Goal: Task Accomplishment & Management: Complete application form

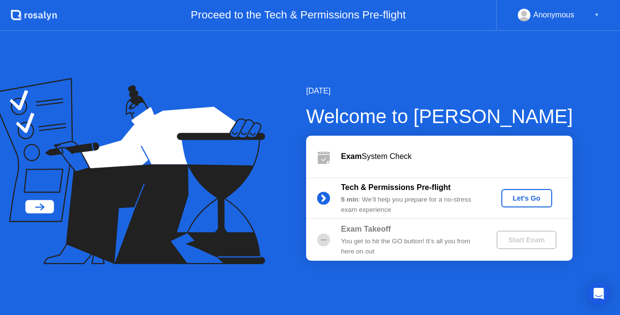
click at [526, 191] on button "Let's Go" at bounding box center [527, 198] width 51 height 18
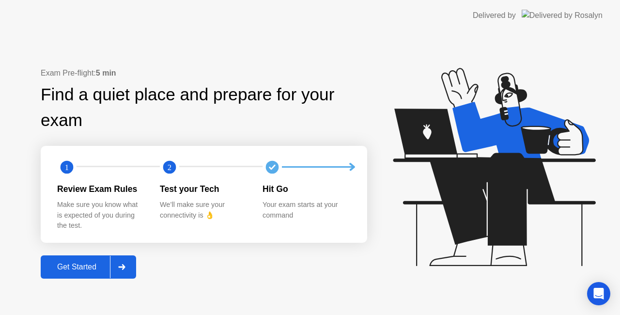
click at [81, 266] on div "Get Started" at bounding box center [77, 267] width 66 height 9
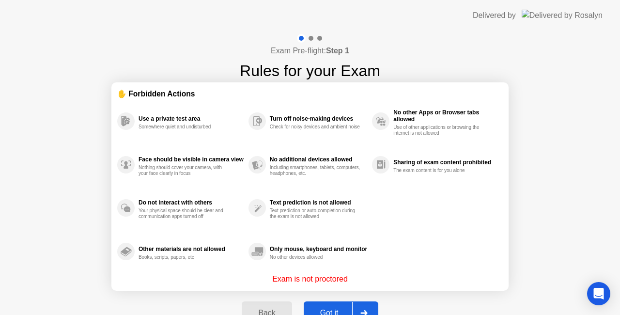
click at [355, 309] on div at bounding box center [363, 313] width 23 height 22
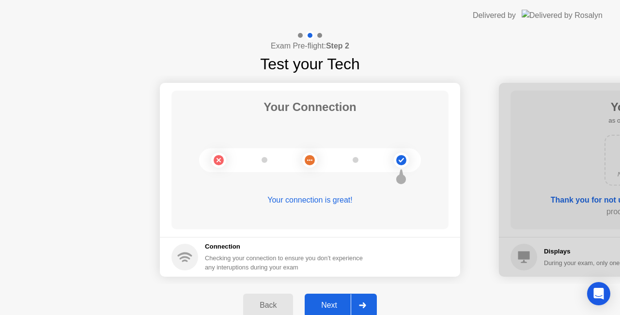
click at [339, 301] on div "Next" at bounding box center [329, 305] width 43 height 9
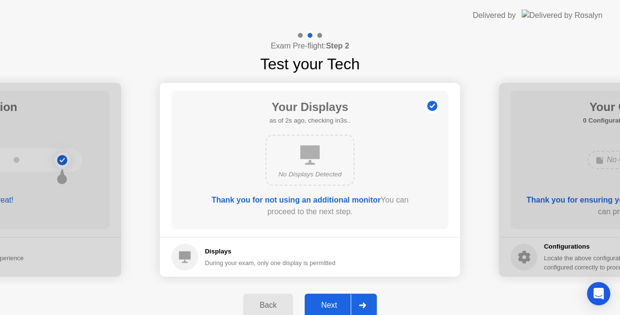
click at [353, 302] on div at bounding box center [362, 305] width 23 height 22
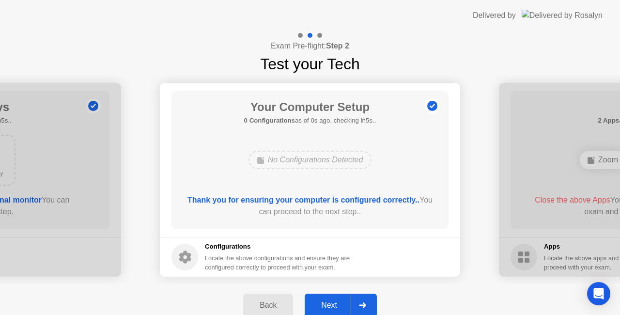
click at [353, 302] on div at bounding box center [362, 305] width 23 height 22
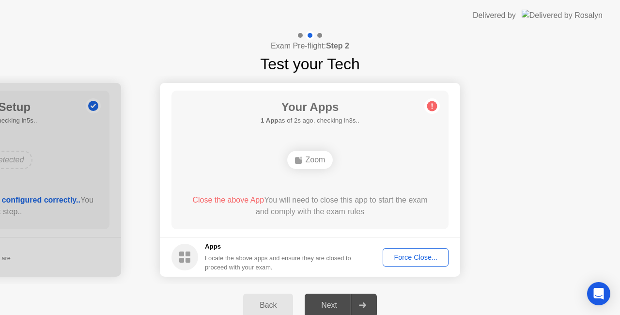
click at [314, 162] on div "Zoom" at bounding box center [310, 160] width 46 height 18
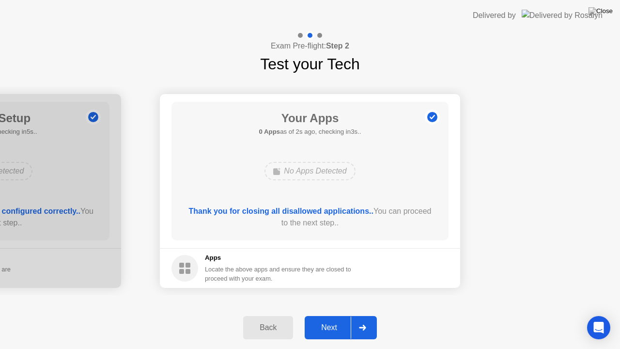
click at [336, 315] on div "Next" at bounding box center [329, 327] width 43 height 9
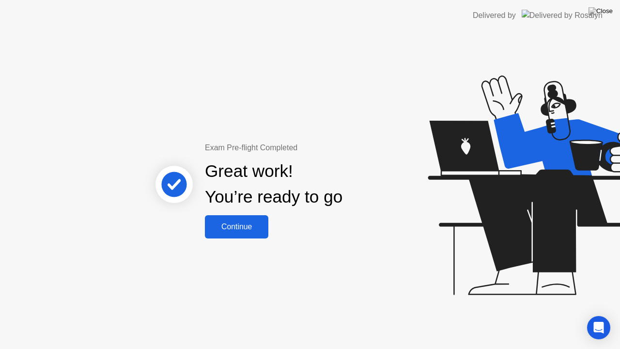
click at [253, 229] on div "Continue" at bounding box center [237, 226] width 58 height 9
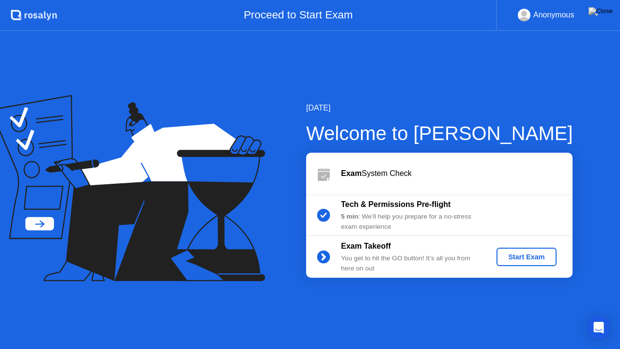
drag, startPoint x: 543, startPoint y: 73, endPoint x: 538, endPoint y: 122, distance: 49.2
click at [538, 122] on div "[DATE] Welcome to [PERSON_NAME] Exam System Check Tech & Permissions Pre-flight…" at bounding box center [310, 190] width 620 height 318
drag, startPoint x: 469, startPoint y: 2, endPoint x: 458, endPoint y: 31, distance: 30.9
click at [458, 31] on app-layout-with-header ".st0{fill:#f0f8ff;} .st1{fill:#d4e3ff;} .st2{fill:#b4c2ff;} background Proceed …" at bounding box center [310, 174] width 620 height 349
drag, startPoint x: 492, startPoint y: 101, endPoint x: 528, endPoint y: 102, distance: 36.9
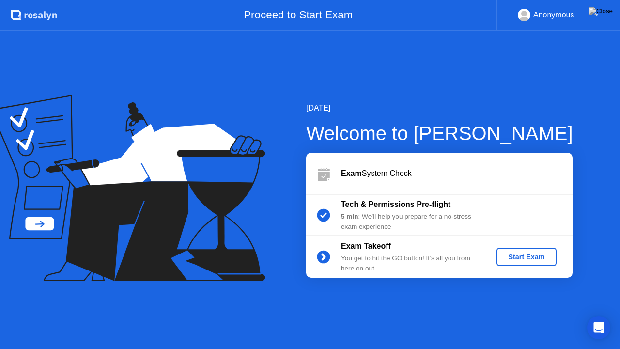
click at [493, 102] on div "[DATE] Welcome to [PERSON_NAME] Exam System Check Tech & Permissions Pre-flight…" at bounding box center [310, 190] width 620 height 318
drag, startPoint x: 528, startPoint y: 102, endPoint x: 620, endPoint y: 255, distance: 178.5
click at [620, 208] on div "[DATE] Welcome to [PERSON_NAME] Exam System Check Tech & Permissions Pre-flight…" at bounding box center [310, 190] width 620 height 318
drag, startPoint x: 415, startPoint y: 104, endPoint x: 425, endPoint y: 88, distance: 18.3
click at [425, 88] on div "[DATE] Welcome to [PERSON_NAME] Exam System Check Tech & Permissions Pre-flight…" at bounding box center [310, 190] width 620 height 318
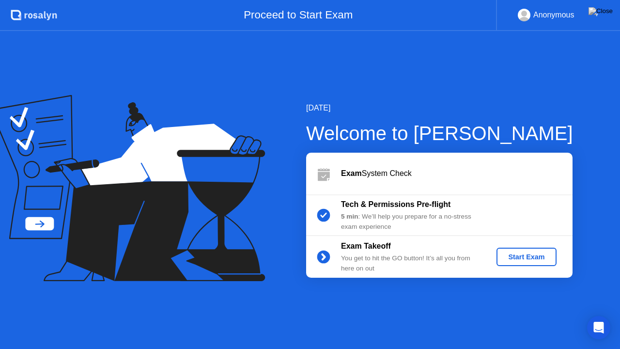
click at [354, 216] on b "5 min" at bounding box center [349, 216] width 17 height 7
click at [324, 214] on circle at bounding box center [324, 215] width 13 height 13
click at [543, 260] on div "Start Exam" at bounding box center [527, 257] width 52 height 8
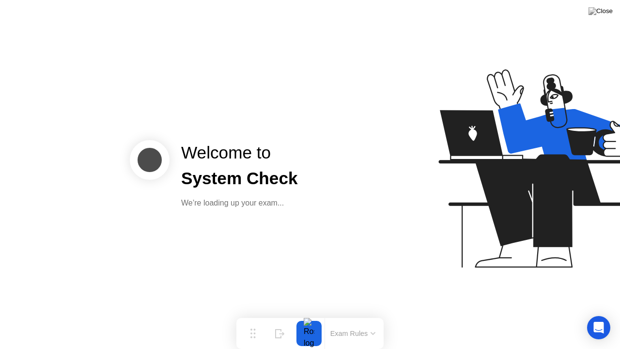
click at [371, 315] on button "Exam Rules" at bounding box center [353, 333] width 51 height 9
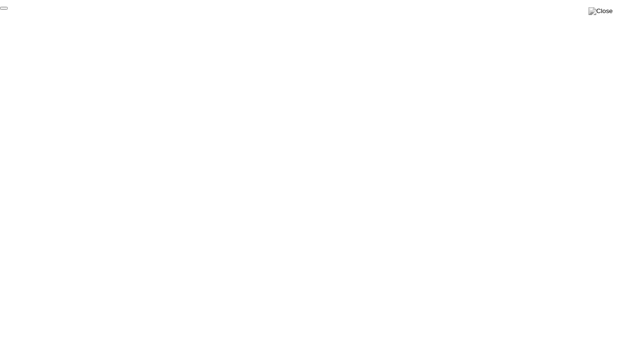
click div "End Proctoring Session"
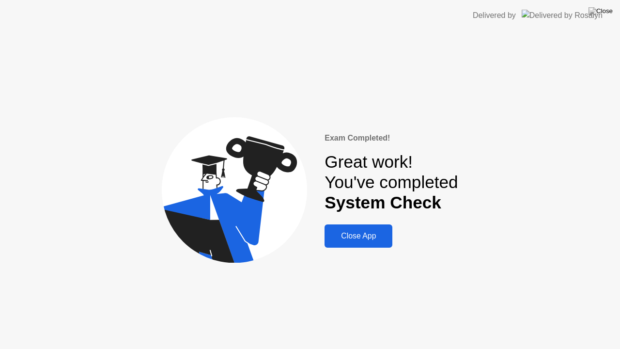
click at [369, 240] on div "Close App" at bounding box center [359, 236] width 62 height 9
